Goal: Browse casually

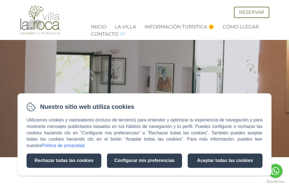
click at [59, 162] on button "Rechazar todas las cookies" at bounding box center [63, 161] width 75 height 14
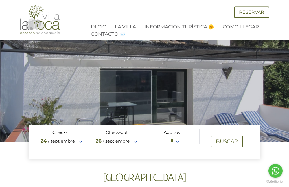
scroll to position [15, 0]
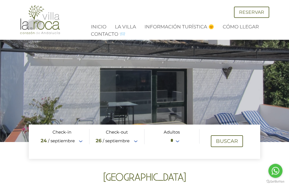
click at [46, 98] on div at bounding box center [144, 64] width 289 height 158
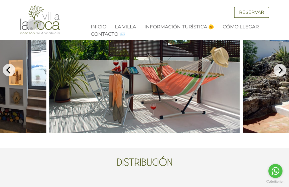
scroll to position [264, 0]
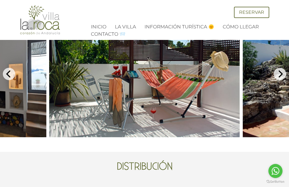
click at [277, 78] on icon "Next" at bounding box center [279, 73] width 7 height 7
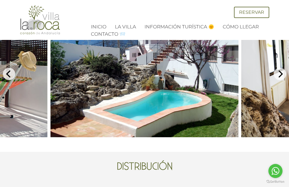
click at [281, 78] on icon "Next" at bounding box center [279, 73] width 7 height 7
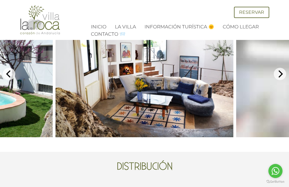
click at [280, 78] on icon "Next" at bounding box center [279, 73] width 7 height 7
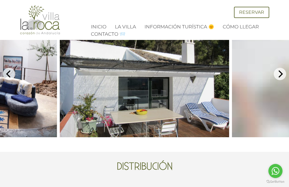
click at [278, 78] on icon "Next" at bounding box center [279, 73] width 7 height 7
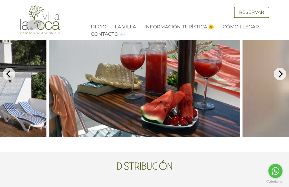
click at [277, 78] on icon "Next" at bounding box center [279, 73] width 7 height 7
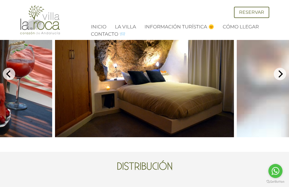
click at [277, 78] on icon "Next" at bounding box center [279, 73] width 7 height 7
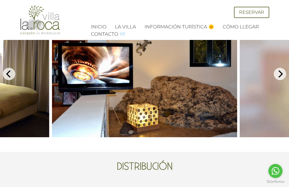
click at [280, 78] on icon "Next" at bounding box center [279, 73] width 7 height 7
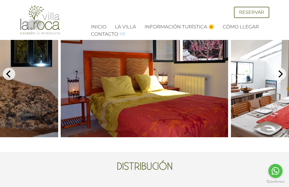
click at [277, 78] on icon "Next" at bounding box center [279, 73] width 7 height 7
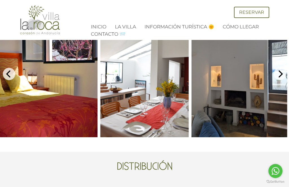
click at [282, 78] on icon "Next" at bounding box center [279, 73] width 7 height 7
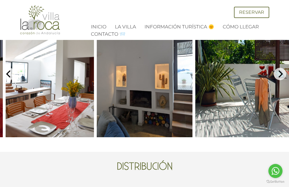
click at [283, 78] on icon "Next" at bounding box center [279, 73] width 7 height 7
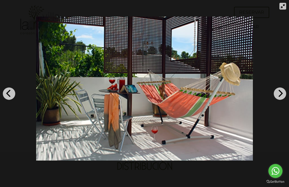
click at [279, 96] on icon "Next" at bounding box center [279, 93] width 7 height 7
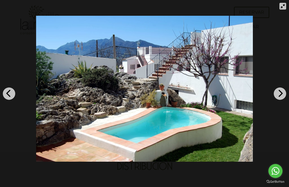
click at [281, 90] on icon "Next" at bounding box center [279, 93] width 7 height 7
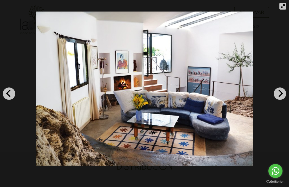
click at [280, 94] on icon "Next" at bounding box center [279, 93] width 7 height 7
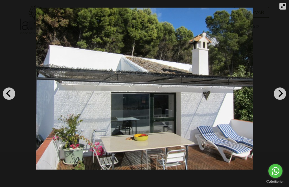
click at [284, 89] on div at bounding box center [144, 89] width 289 height 178
